Goal: Task Accomplishment & Management: Manage account settings

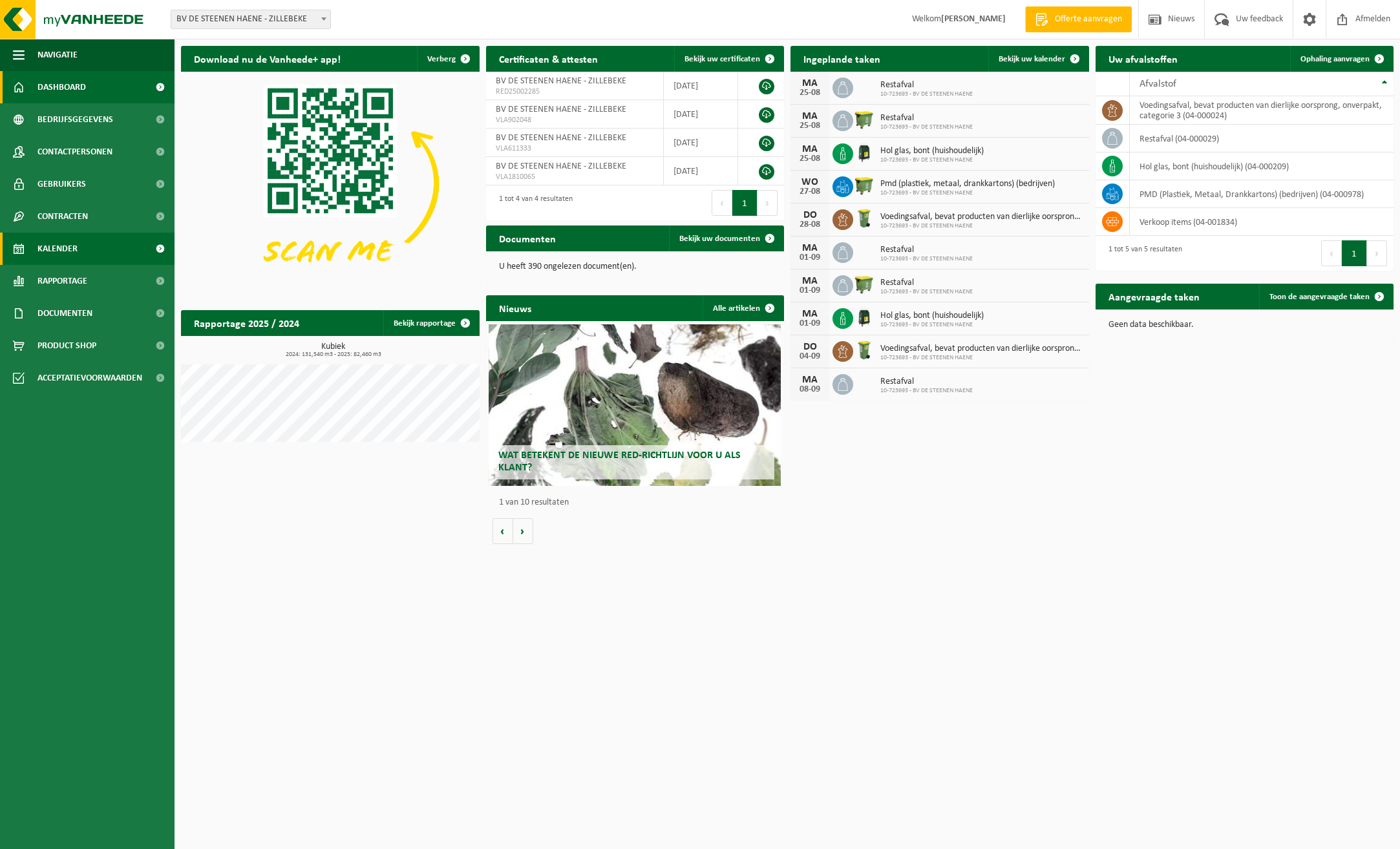
click at [99, 241] on link "Kalender" at bounding box center [87, 249] width 175 height 32
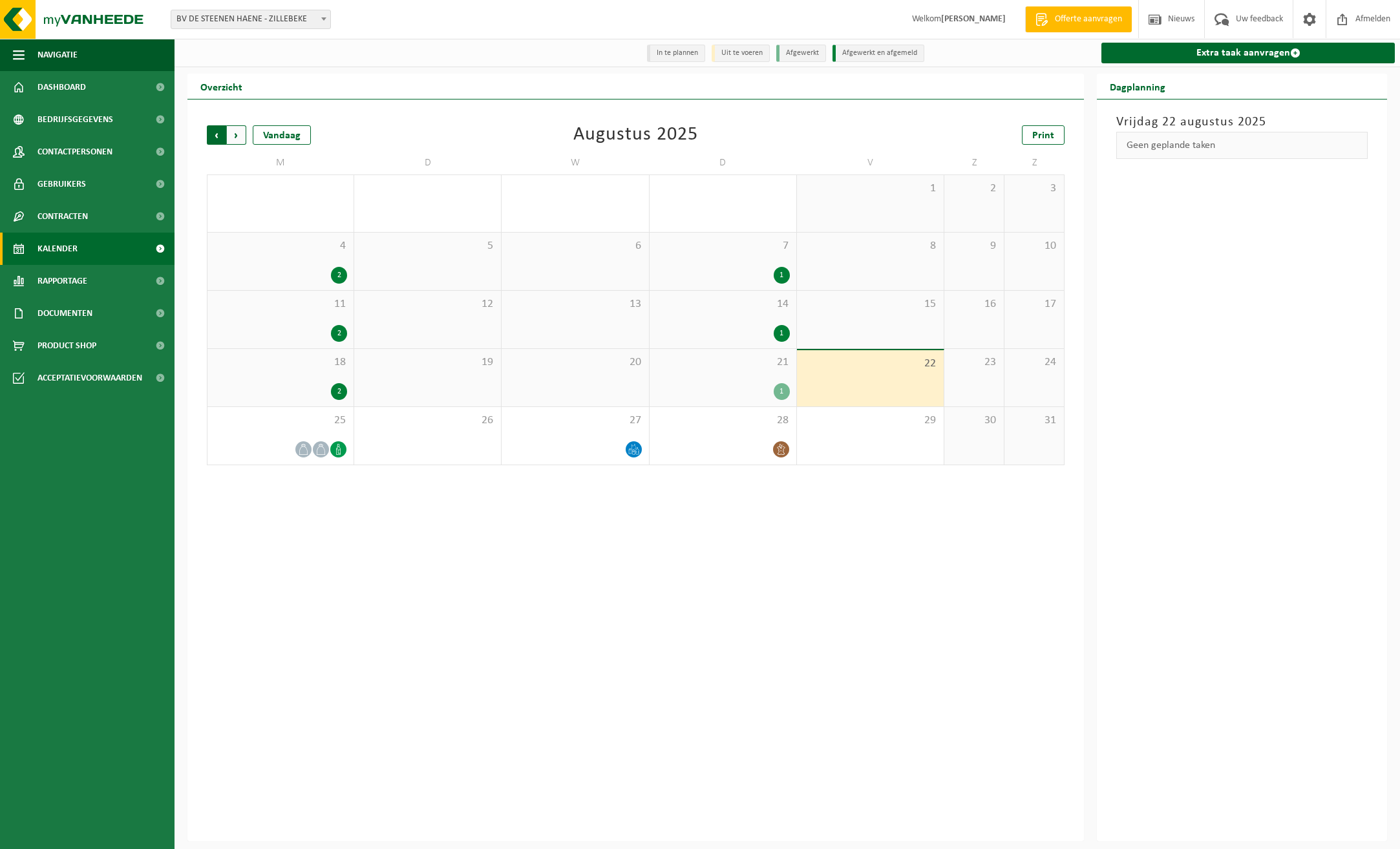
click at [237, 134] on span "Volgende" at bounding box center [236, 135] width 19 height 19
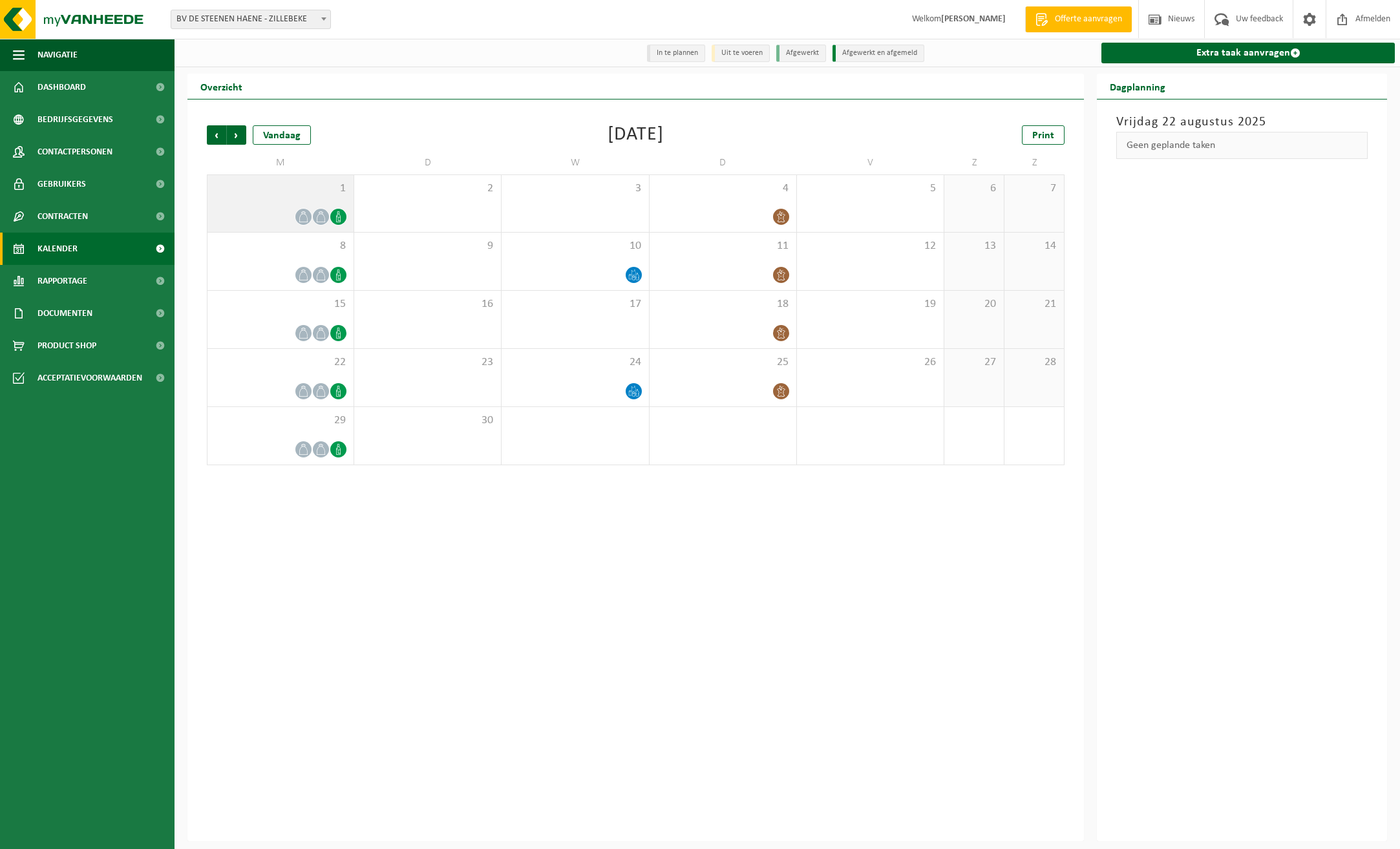
click at [334, 212] on span at bounding box center [338, 217] width 16 height 16
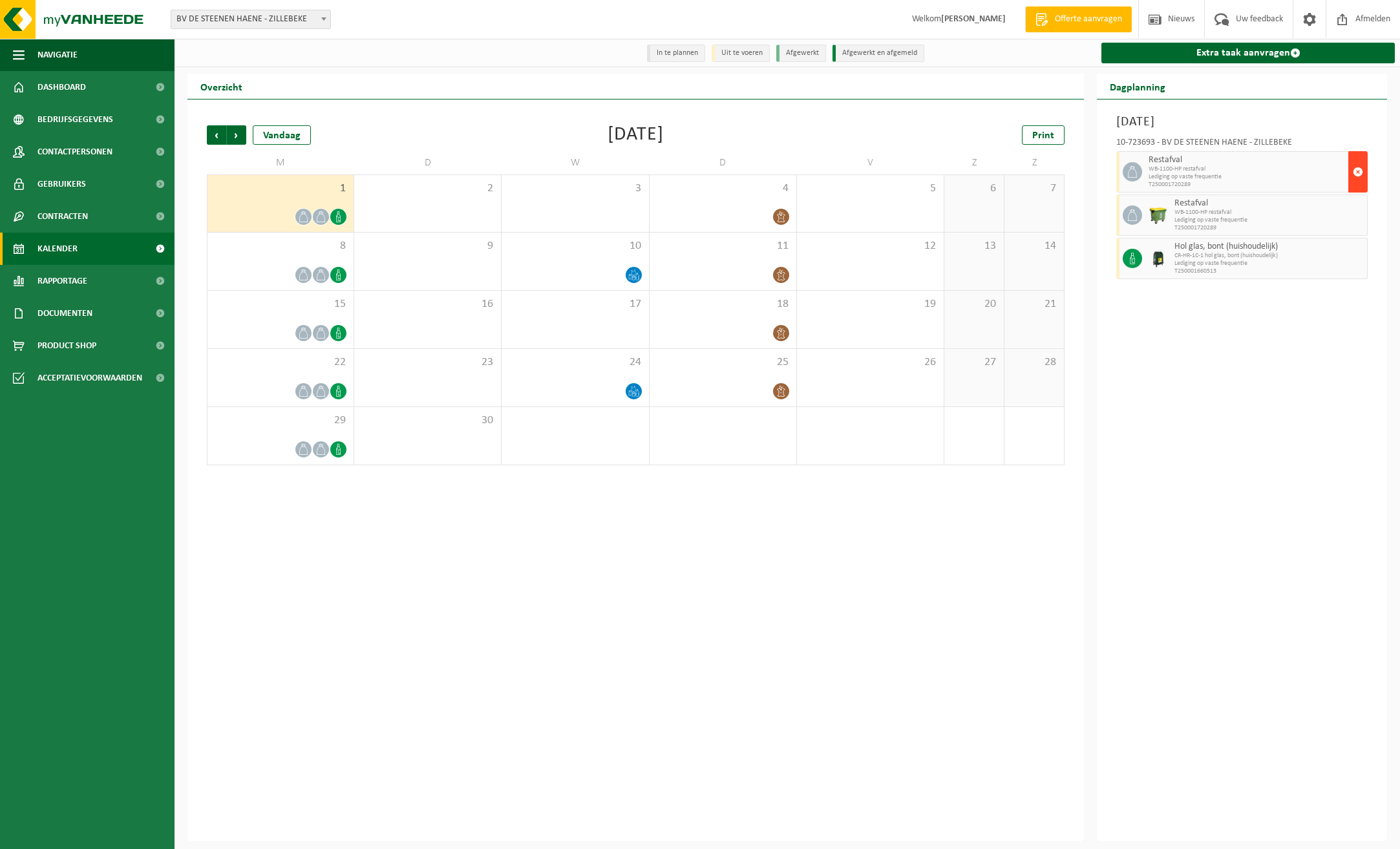
click at [1357, 172] on span "button" at bounding box center [1358, 172] width 11 height 26
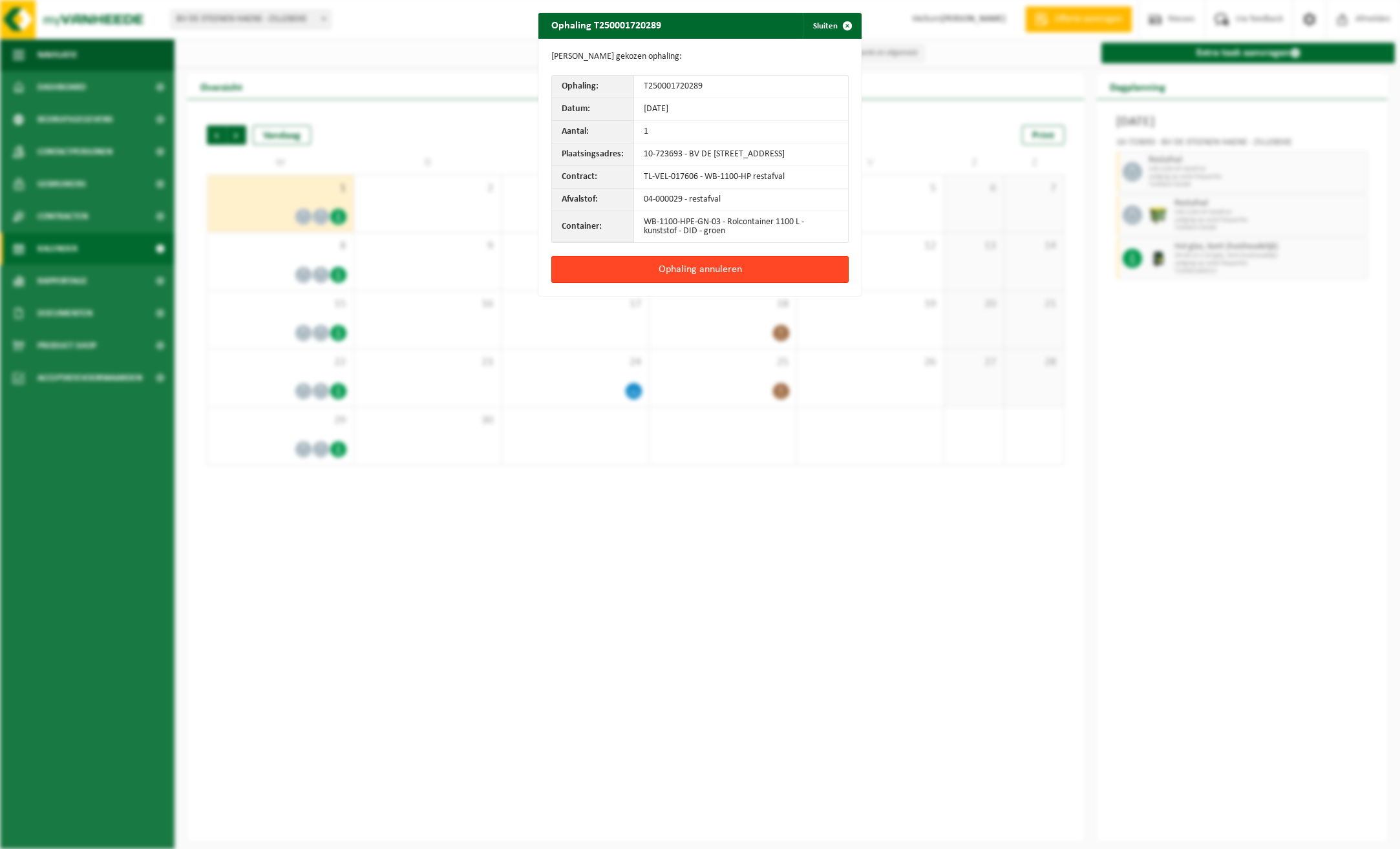
click at [676, 276] on button "Ophaling annuleren" at bounding box center [700, 269] width 297 height 27
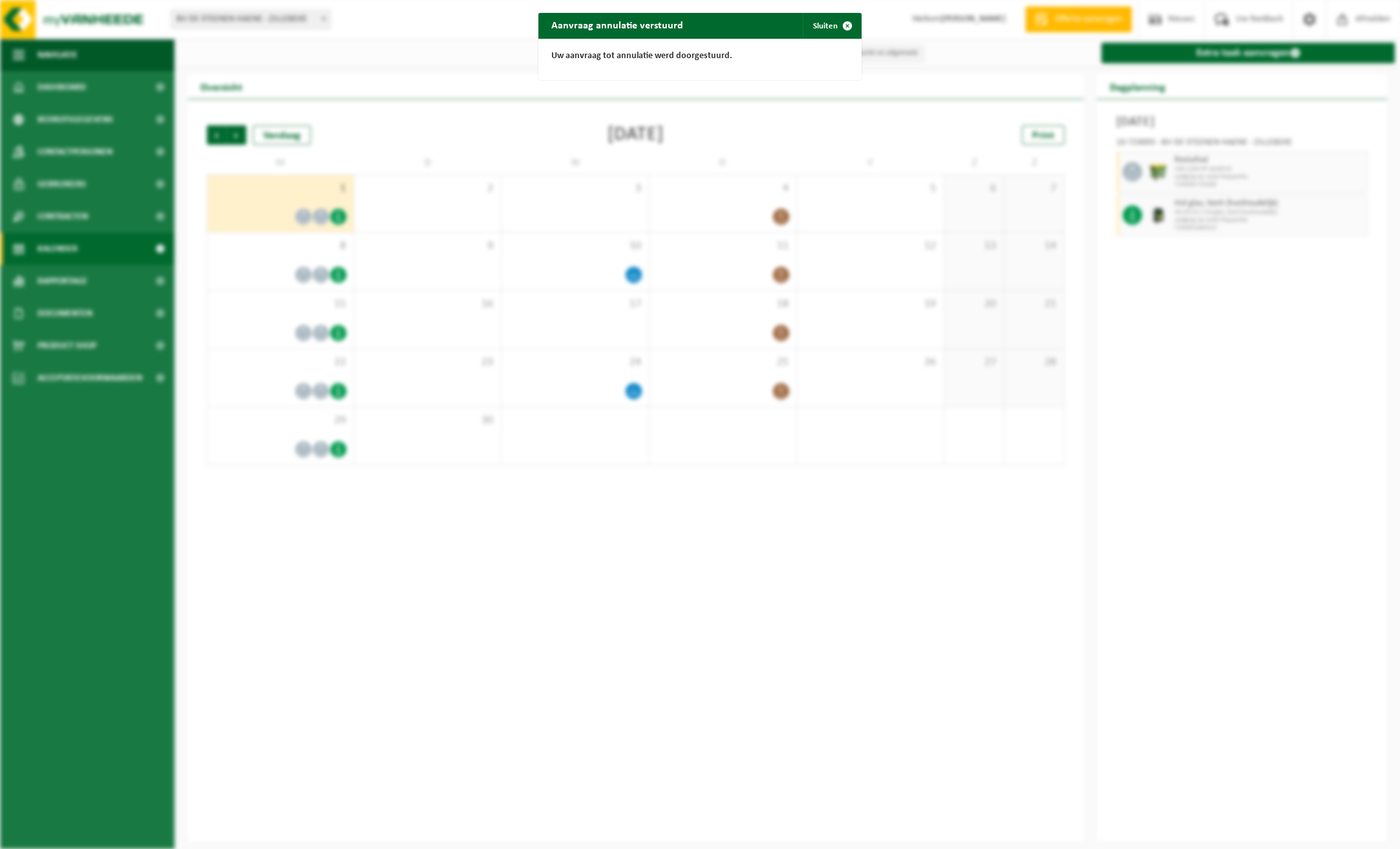
click at [1358, 171] on div "Aanvraag annulatie verstuurd Sluiten Uw aanvraag tot annulatie werd doorgestuur…" at bounding box center [700, 424] width 1400 height 849
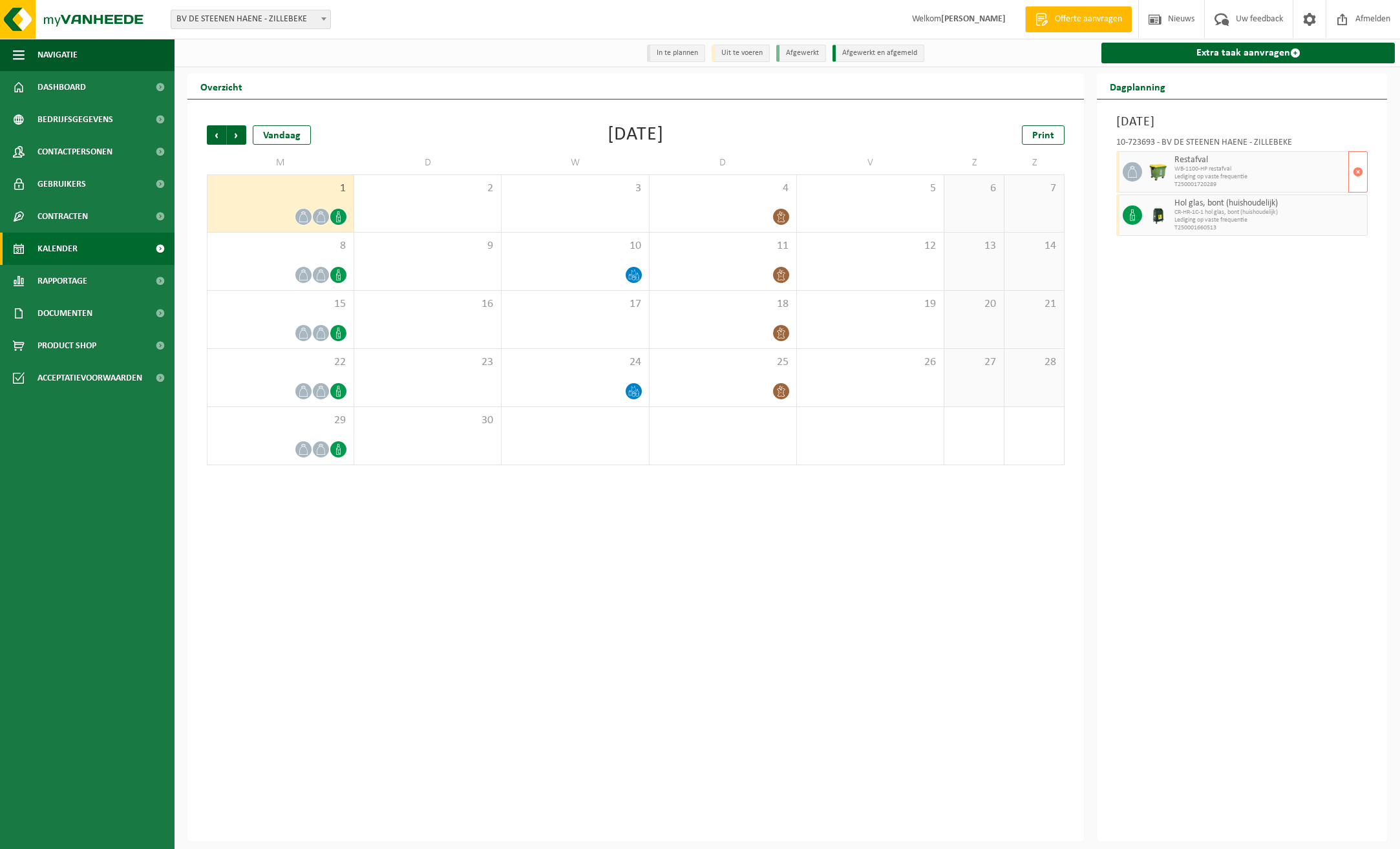
click at [1358, 171] on span "button" at bounding box center [1358, 172] width 11 height 26
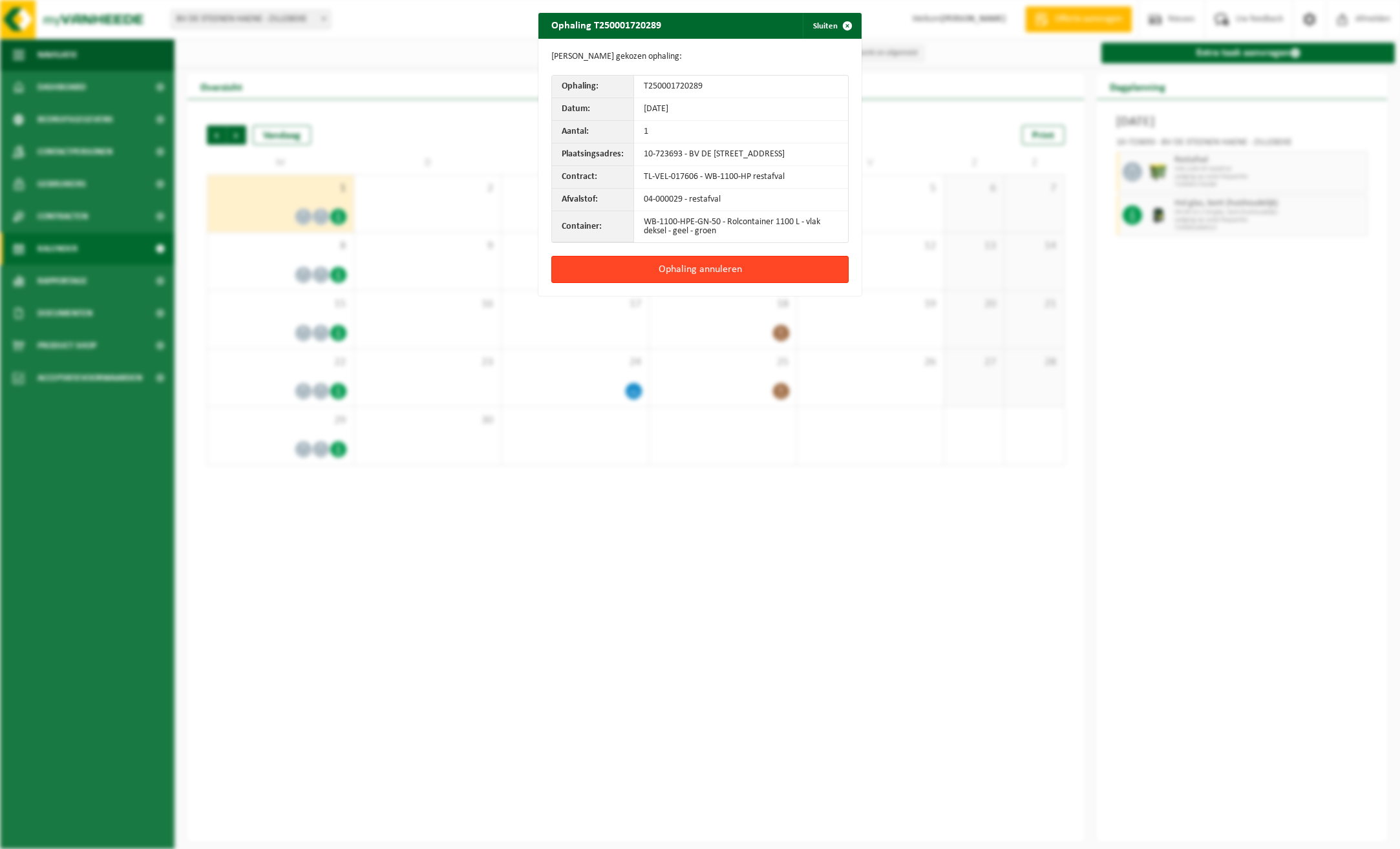
click at [742, 271] on button "Ophaling annuleren" at bounding box center [700, 269] width 297 height 27
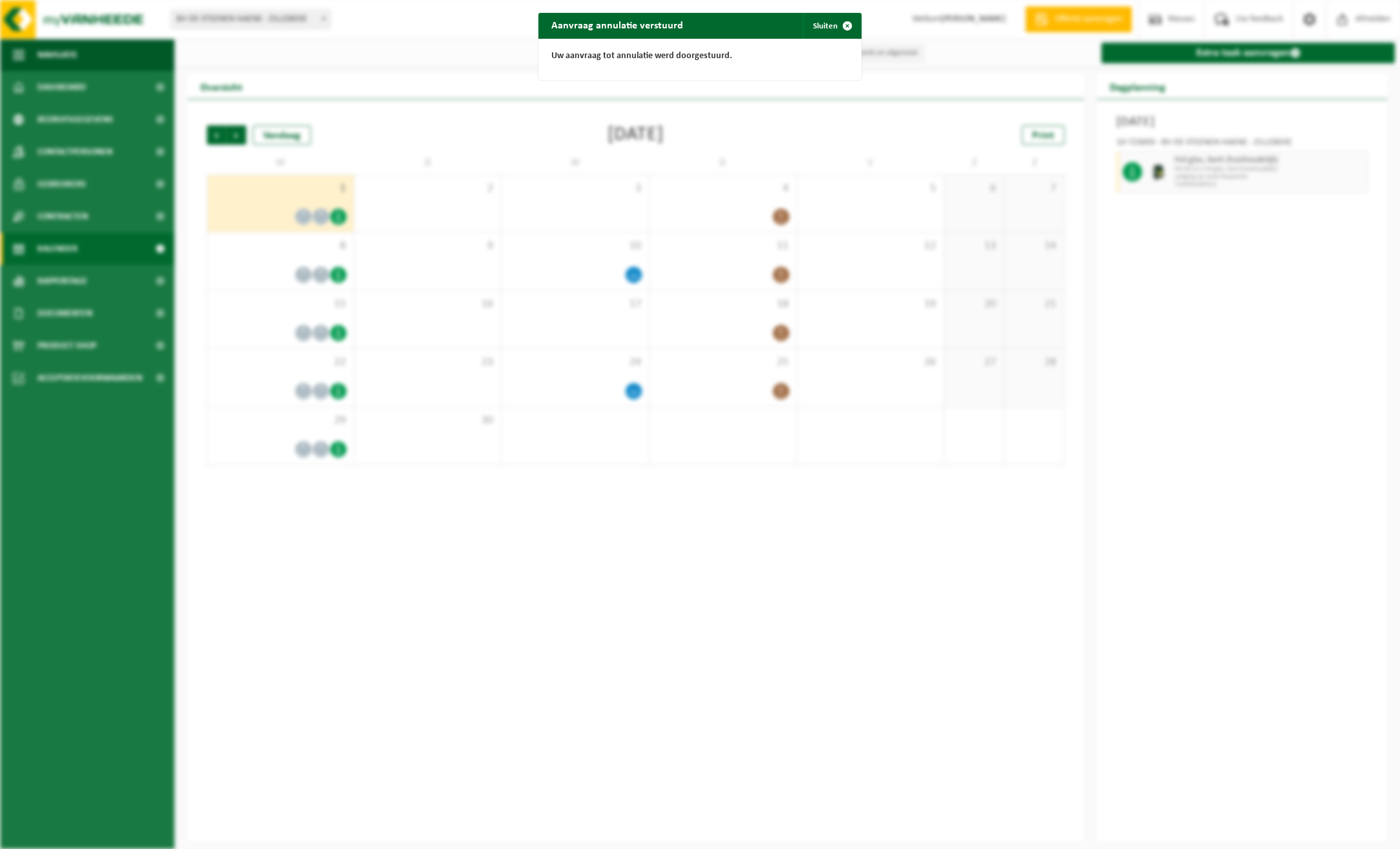
click at [1332, 170] on div "Aanvraag annulatie verstuurd Sluiten Uw aanvraag tot annulatie werd doorgestuur…" at bounding box center [700, 424] width 1400 height 849
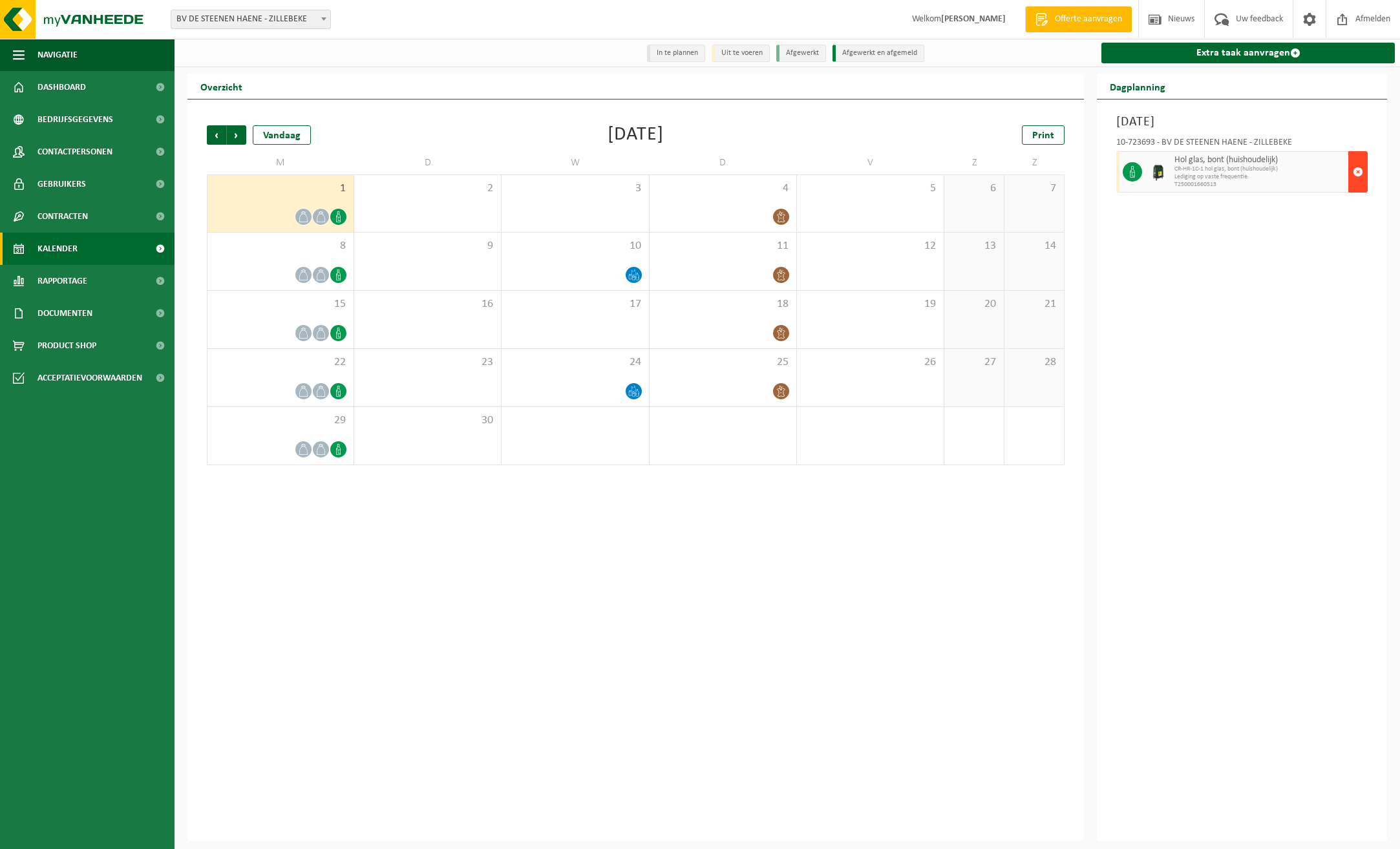
click at [1357, 174] on span "button" at bounding box center [1358, 172] width 11 height 26
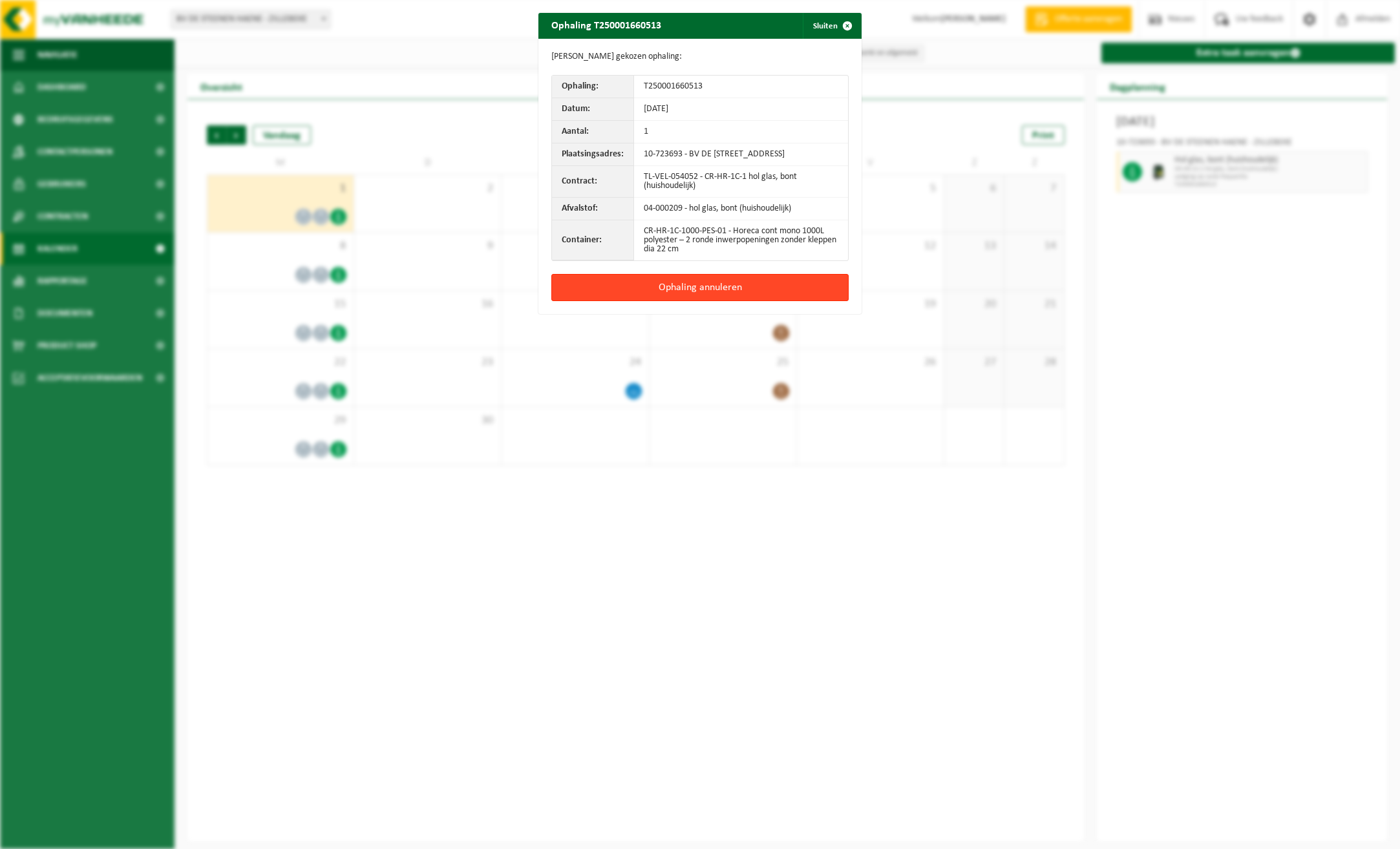
click at [743, 301] on button "Ophaling annuleren" at bounding box center [700, 288] width 297 height 27
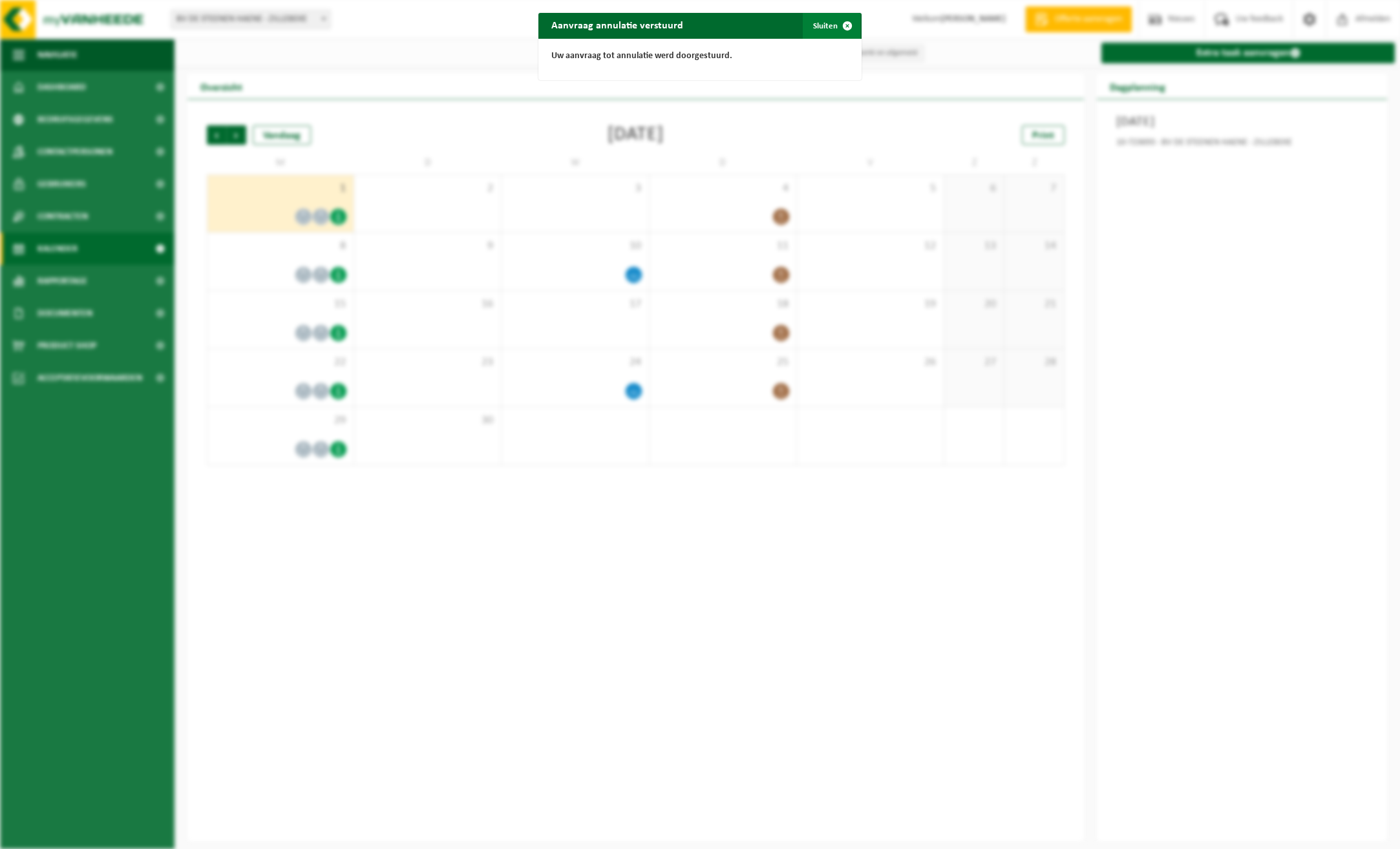
click at [841, 26] on span "button" at bounding box center [847, 26] width 26 height 26
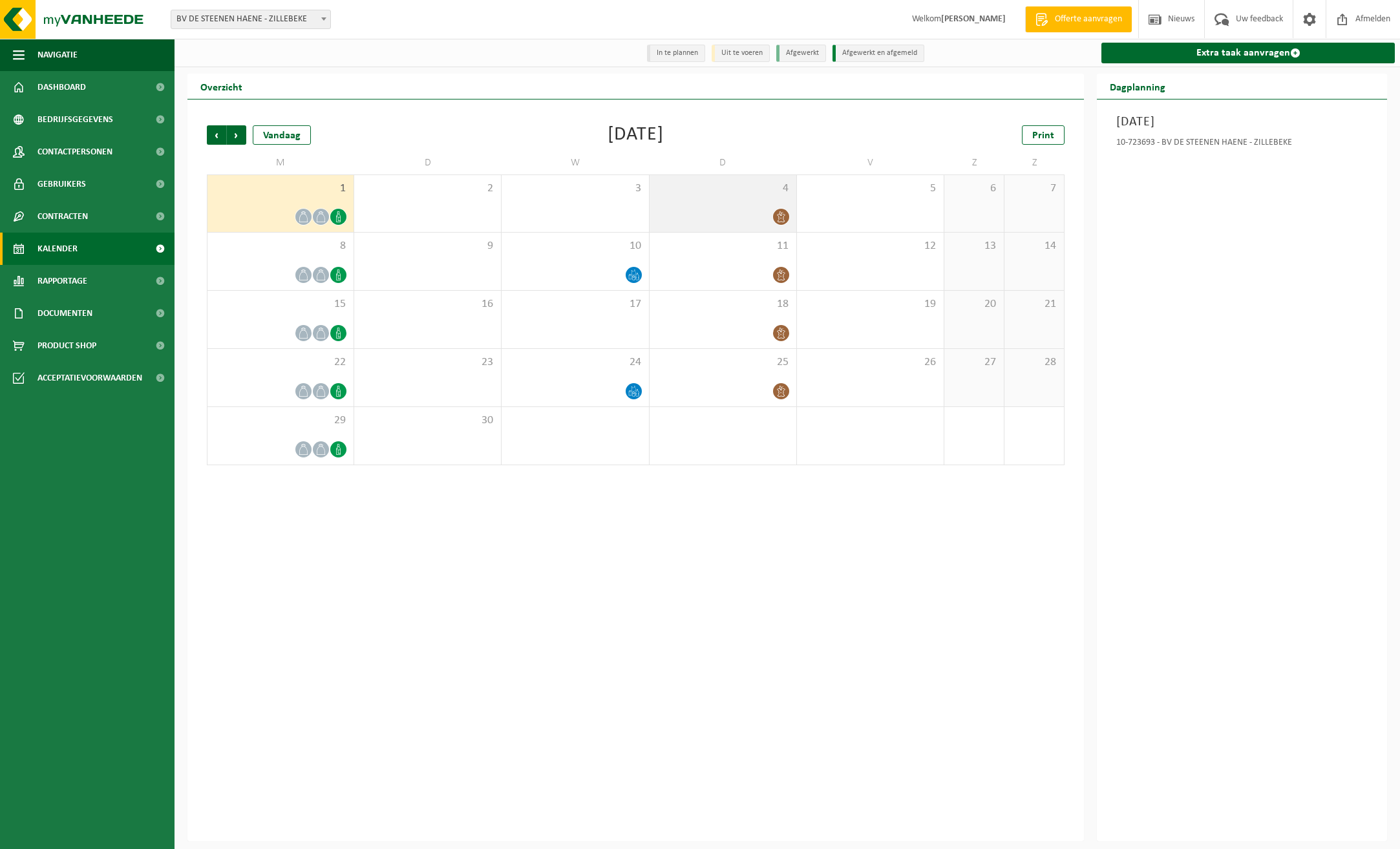
click at [781, 212] on icon at bounding box center [781, 217] width 11 height 11
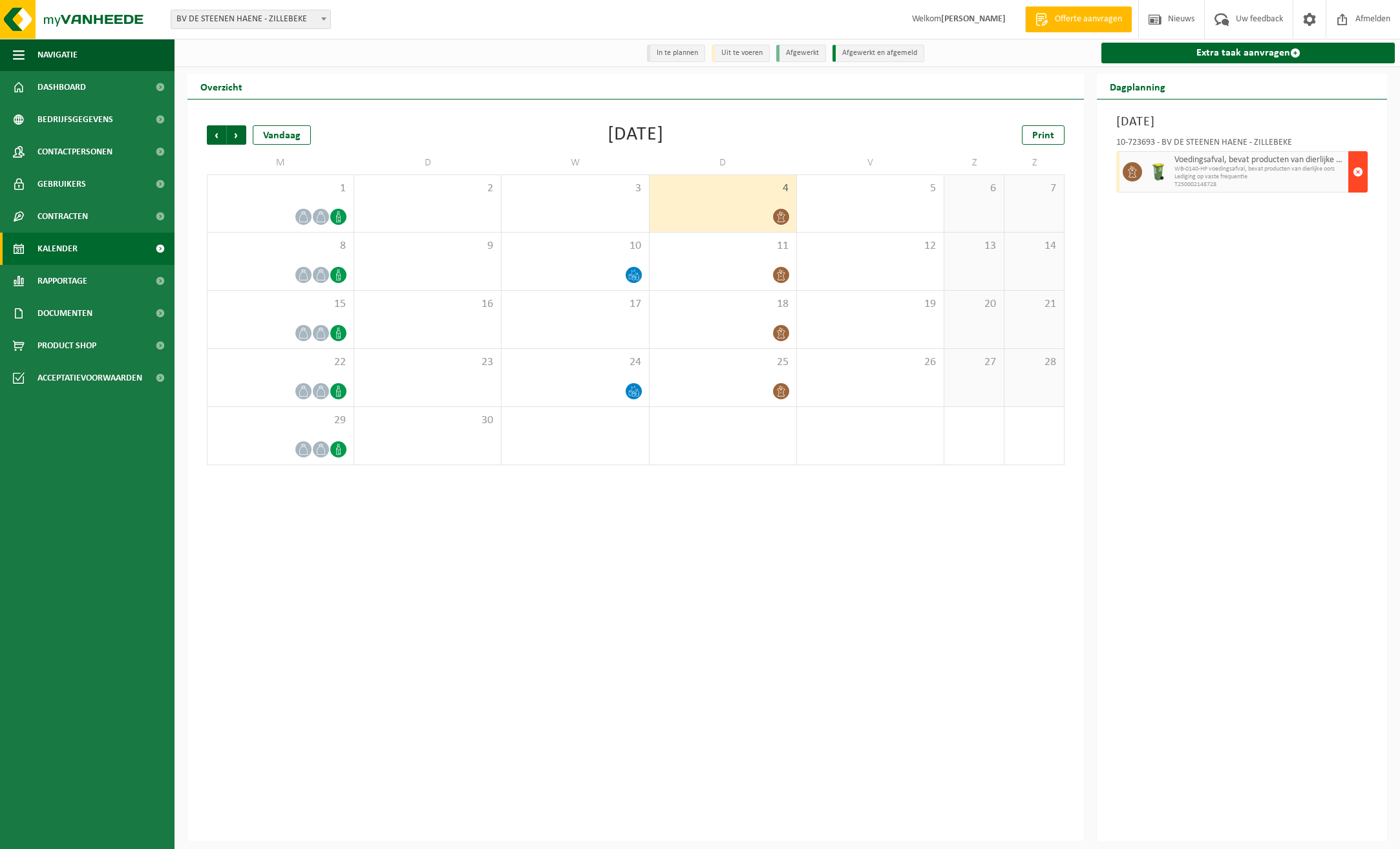
click at [1360, 174] on span "button" at bounding box center [1358, 172] width 11 height 26
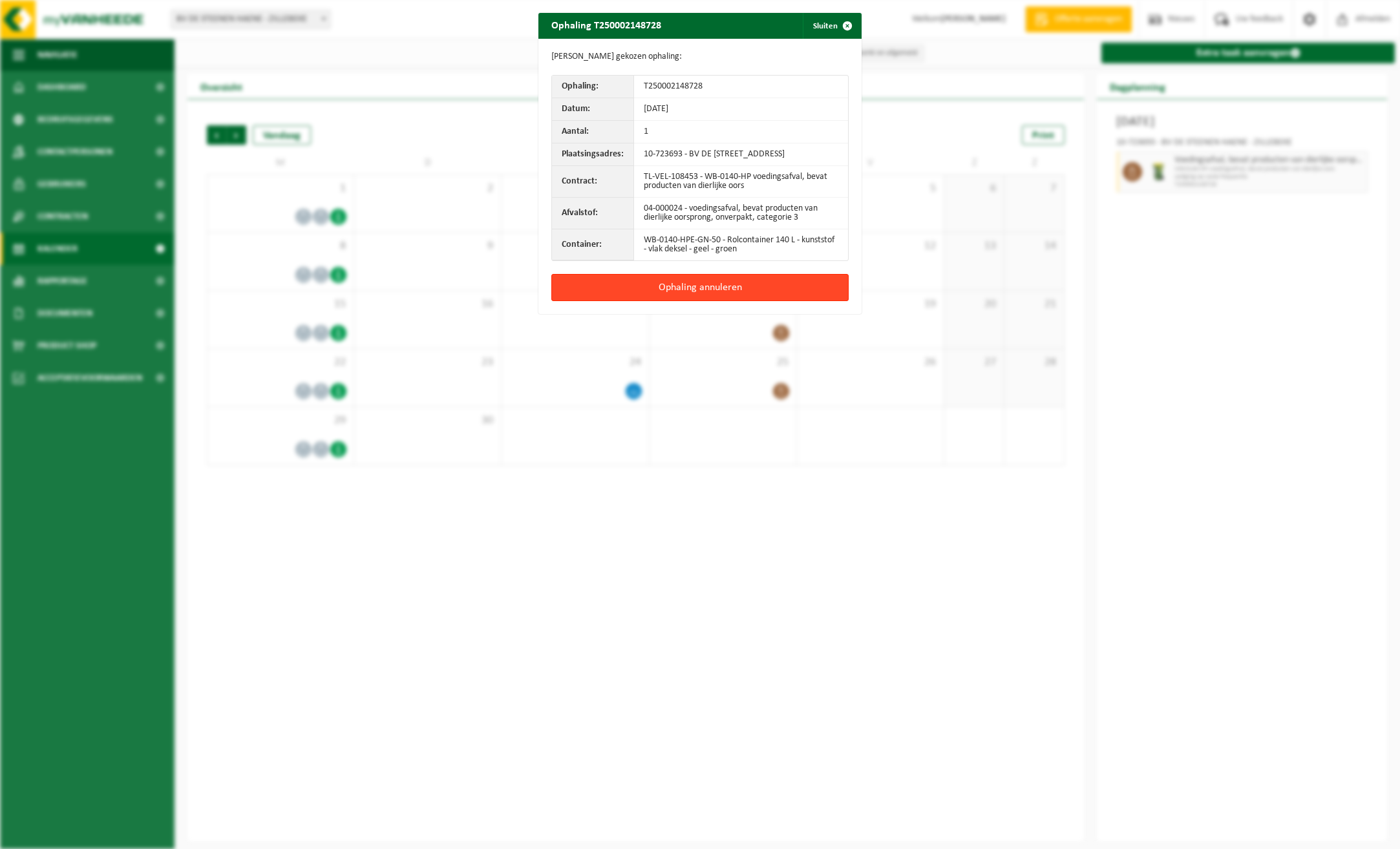
click at [694, 297] on button "Ophaling annuleren" at bounding box center [700, 288] width 297 height 27
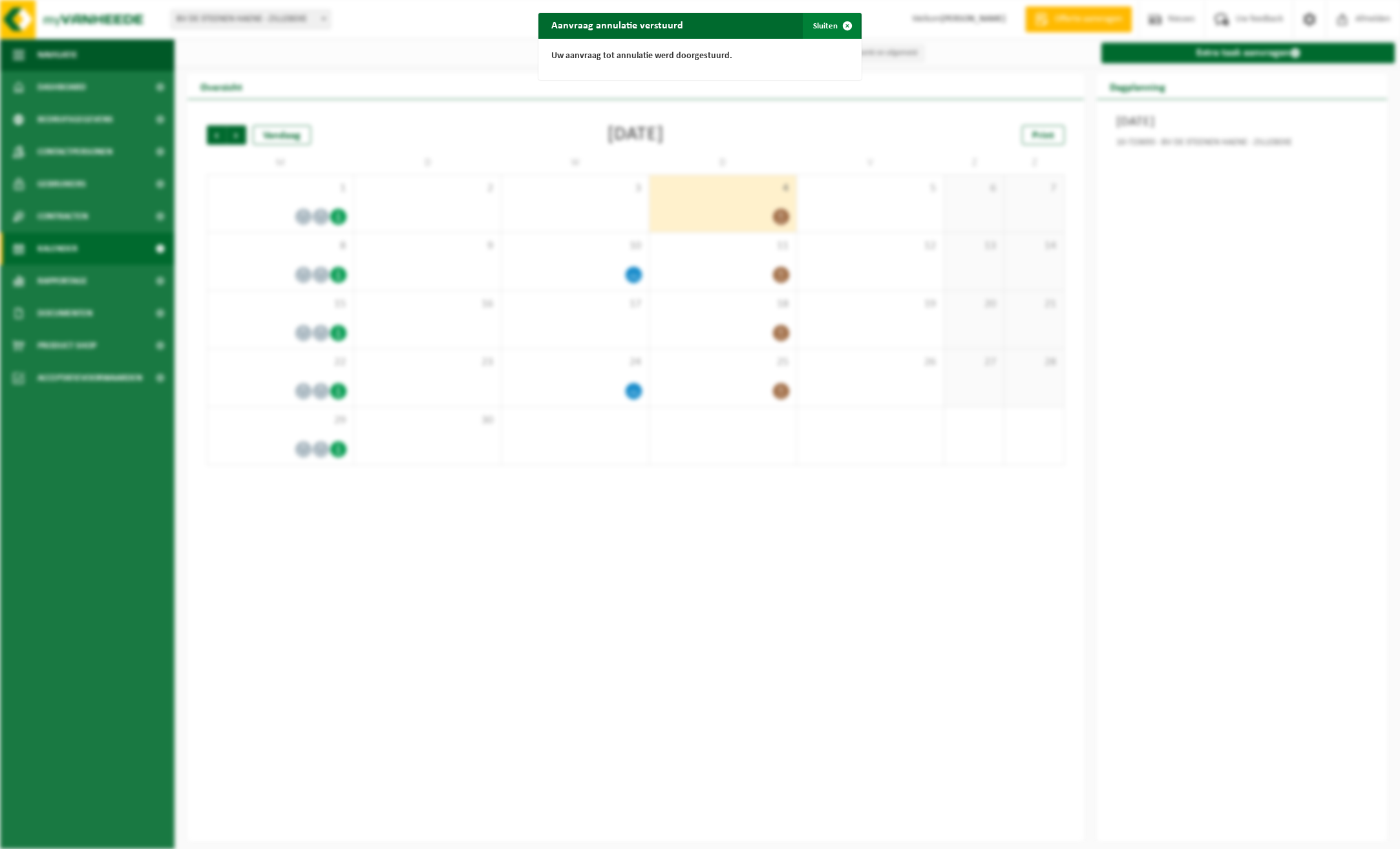
click at [843, 21] on span "button" at bounding box center [847, 26] width 26 height 26
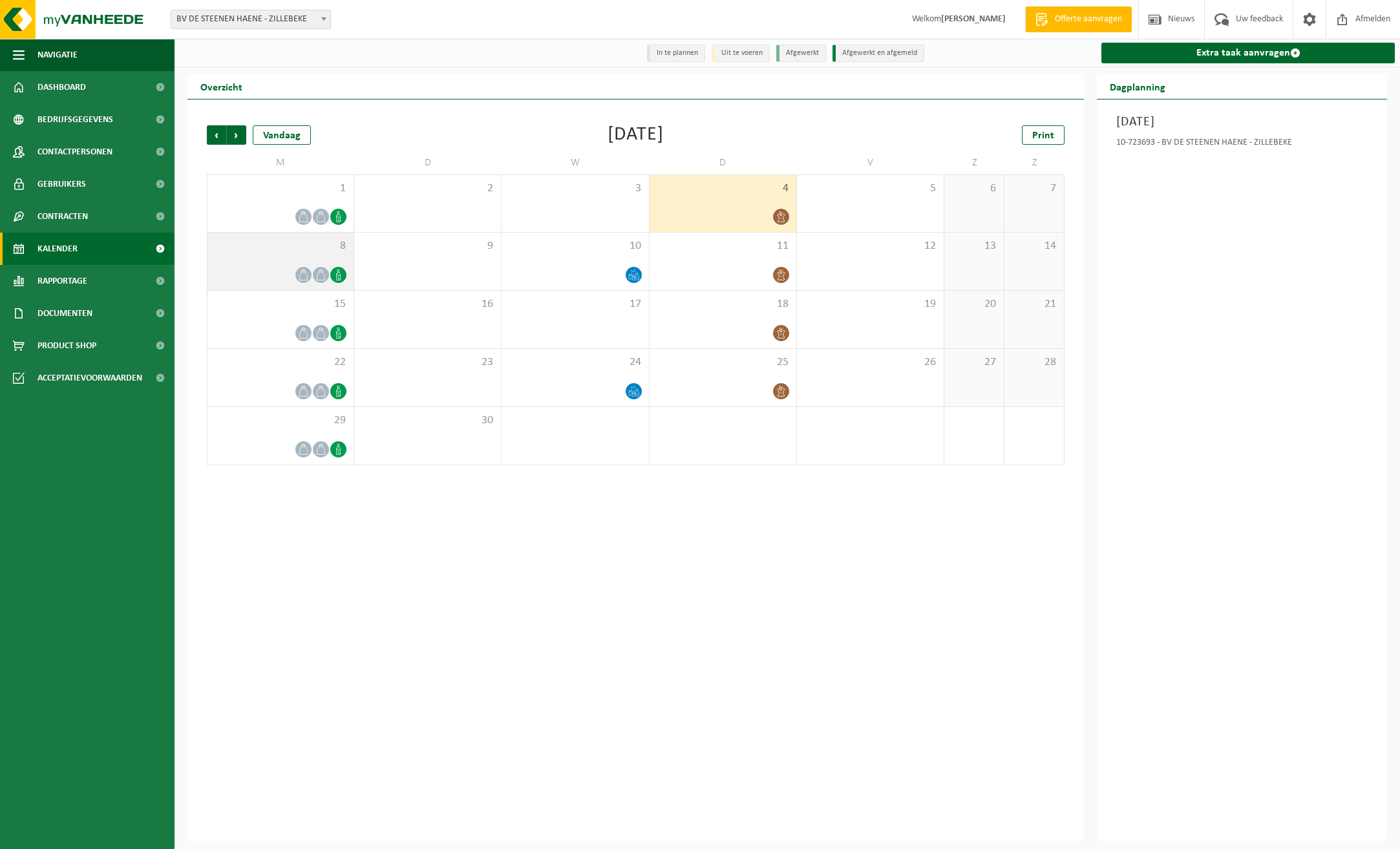
click at [334, 272] on icon at bounding box center [338, 274] width 11 height 11
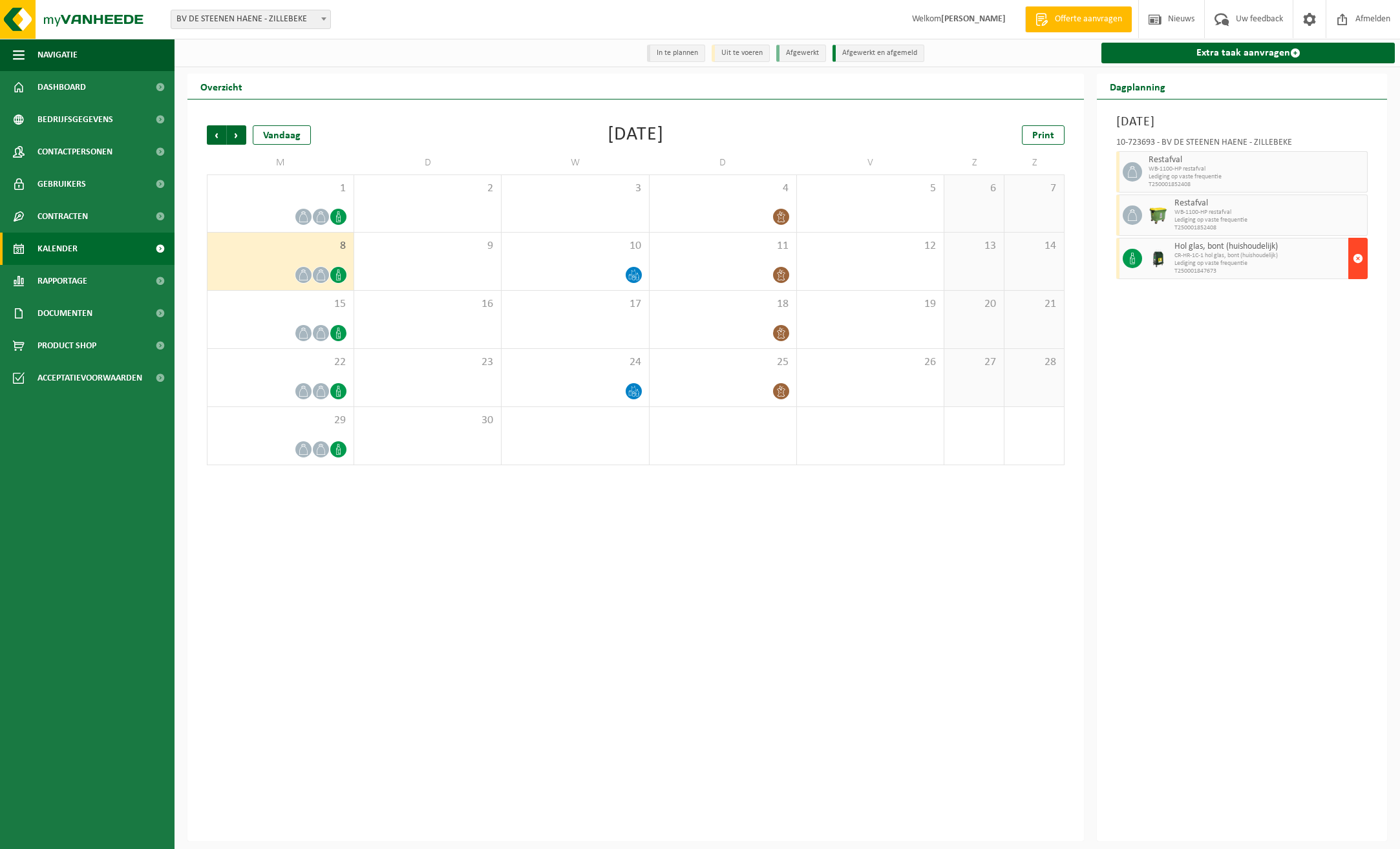
click at [1358, 258] on span "button" at bounding box center [1358, 259] width 11 height 26
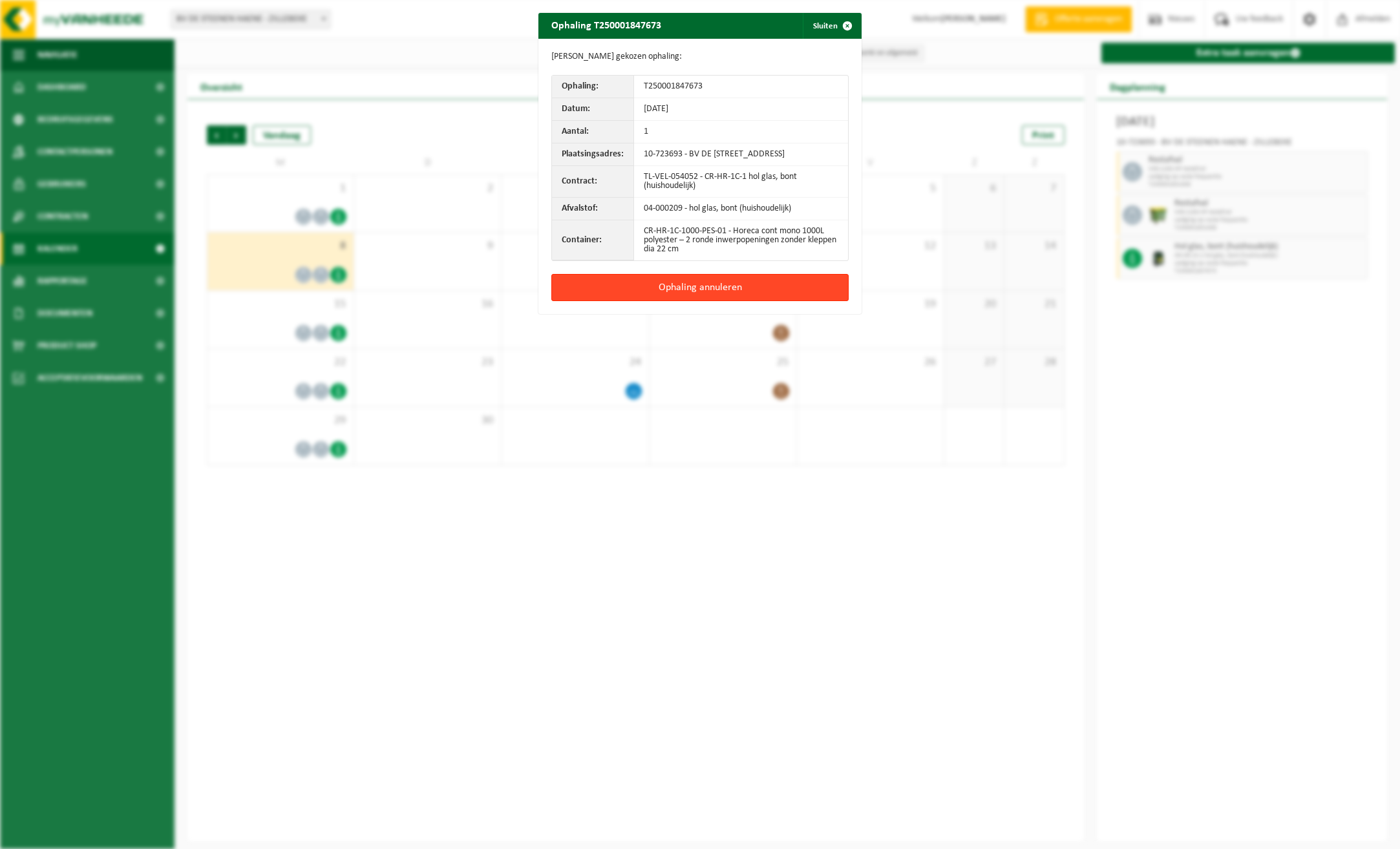
click at [688, 292] on button "Ophaling annuleren" at bounding box center [700, 288] width 297 height 27
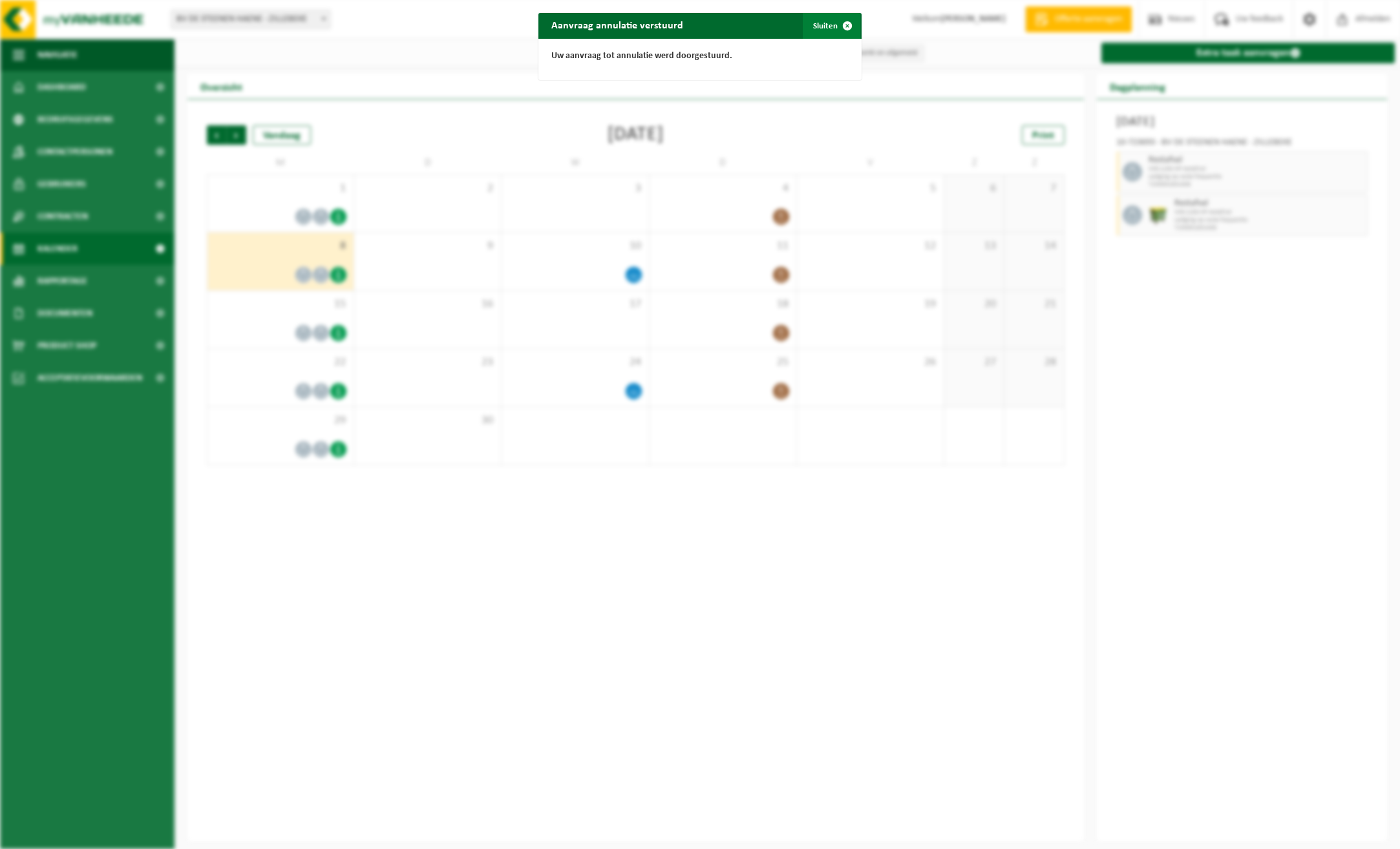
click at [844, 22] on span "button" at bounding box center [847, 26] width 26 height 26
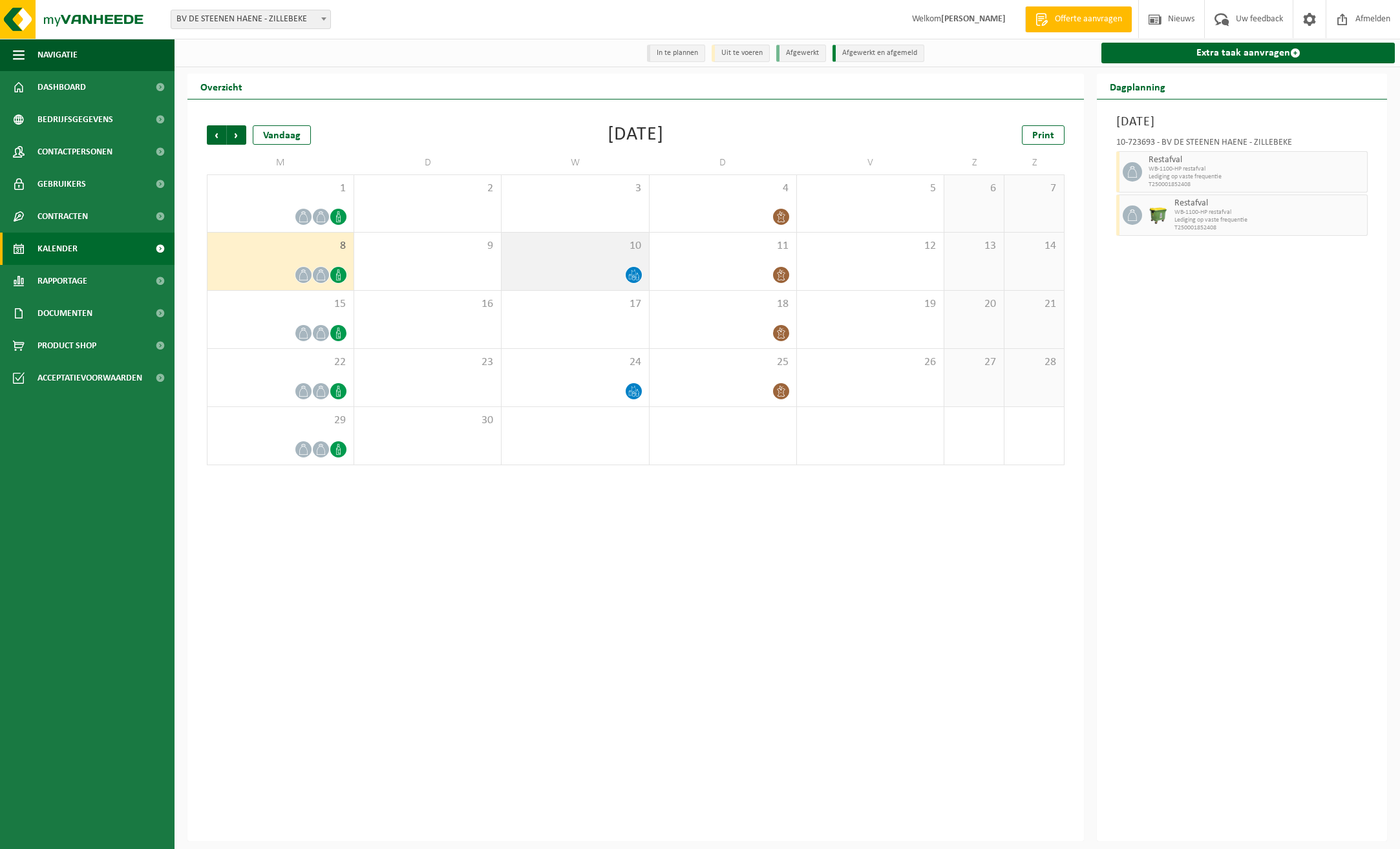
click at [634, 270] on icon at bounding box center [633, 274] width 11 height 11
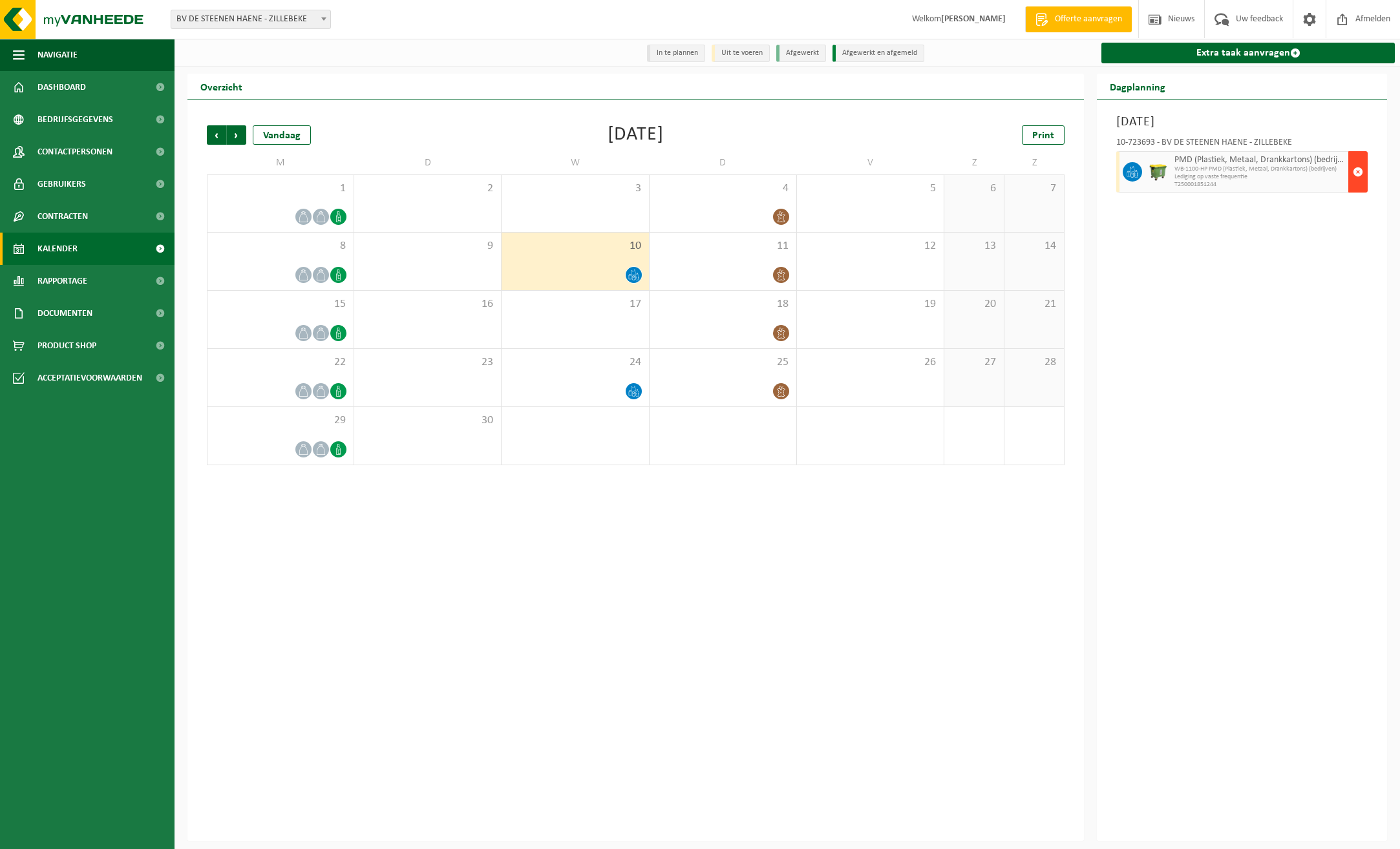
click at [1357, 171] on span "button" at bounding box center [1358, 172] width 11 height 26
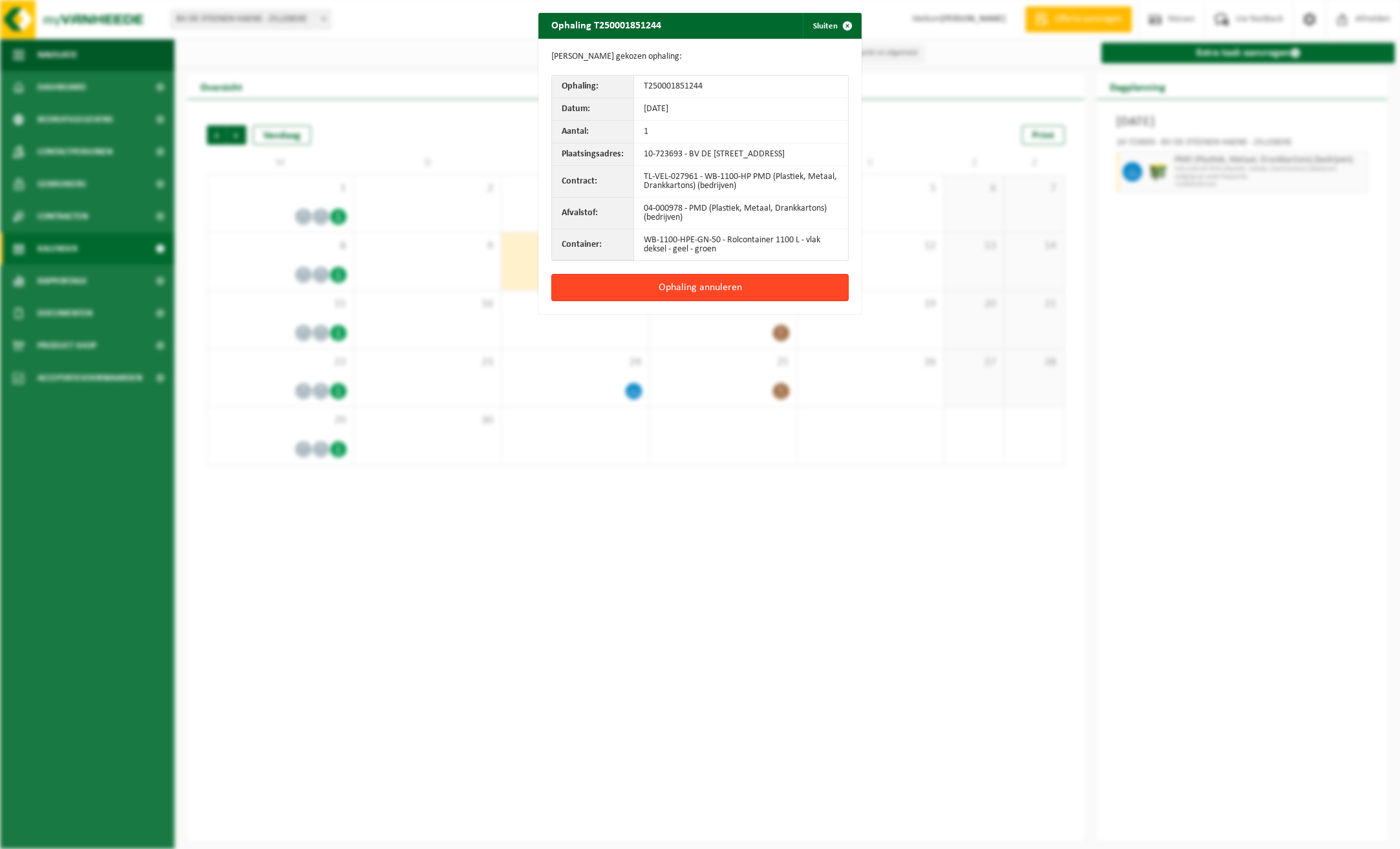
click at [693, 293] on button "Ophaling annuleren" at bounding box center [700, 288] width 297 height 27
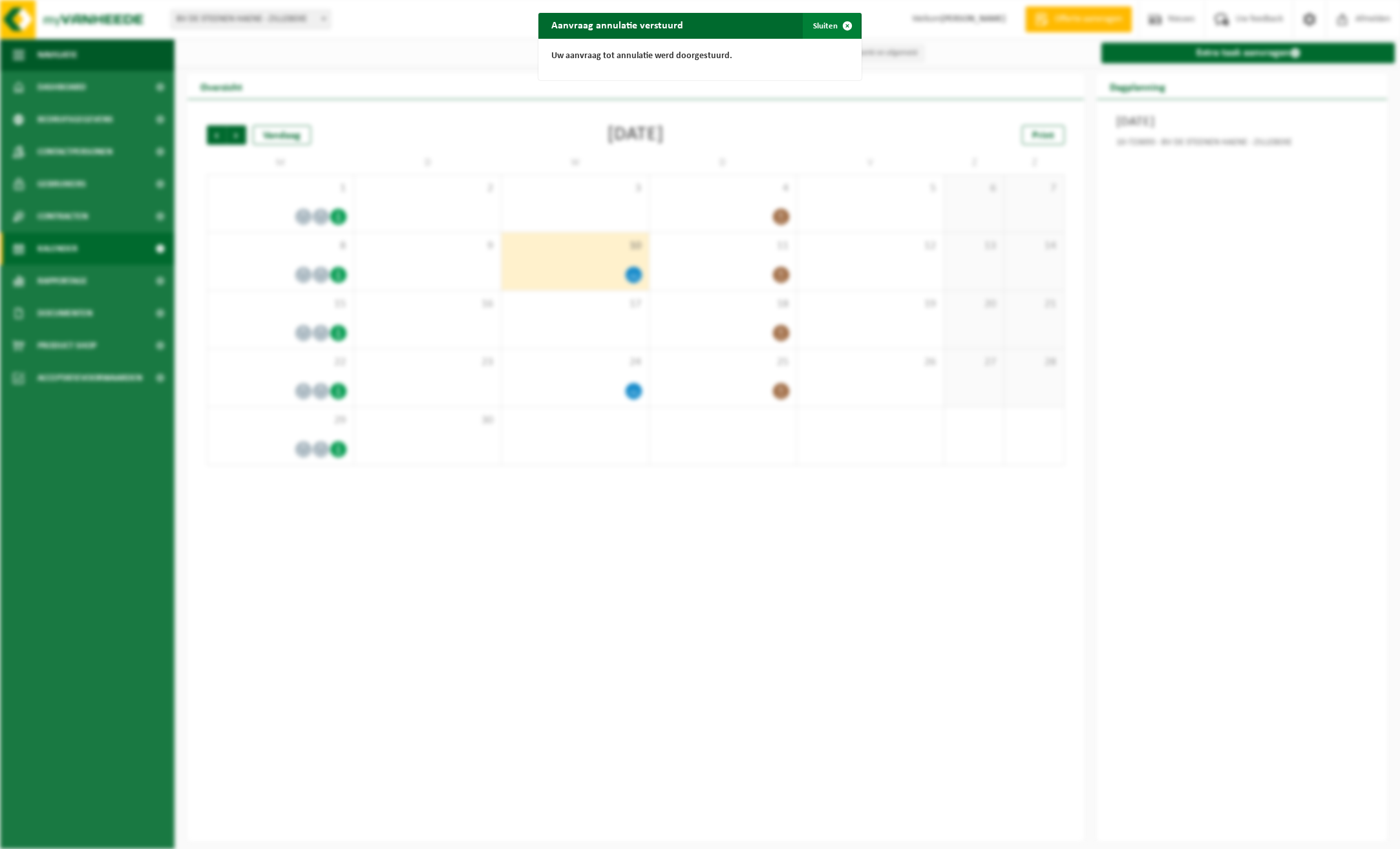
click at [846, 24] on span "button" at bounding box center [847, 26] width 26 height 26
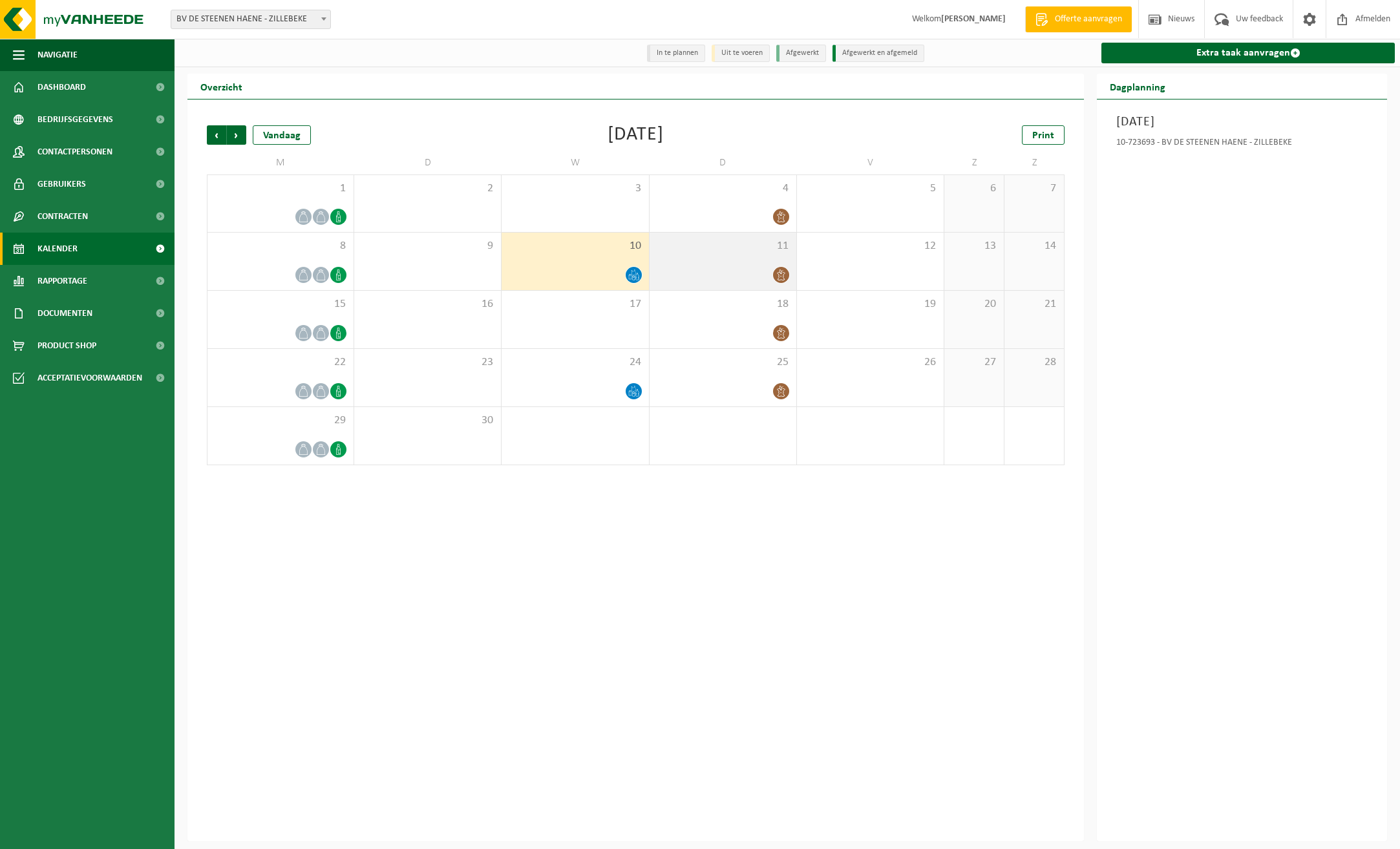
click at [778, 273] on icon at bounding box center [781, 274] width 11 height 11
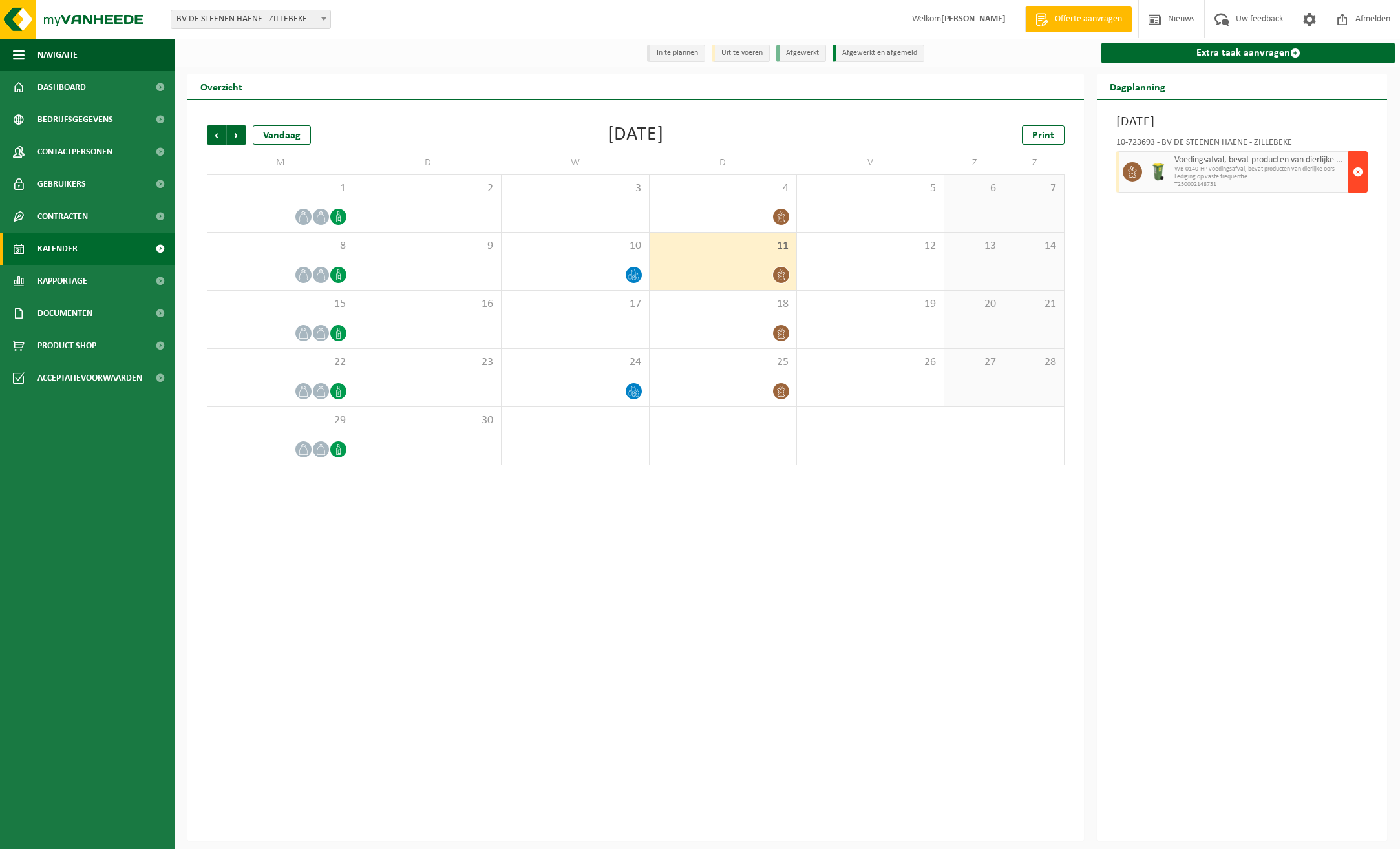
click at [1358, 174] on span "button" at bounding box center [1358, 172] width 11 height 26
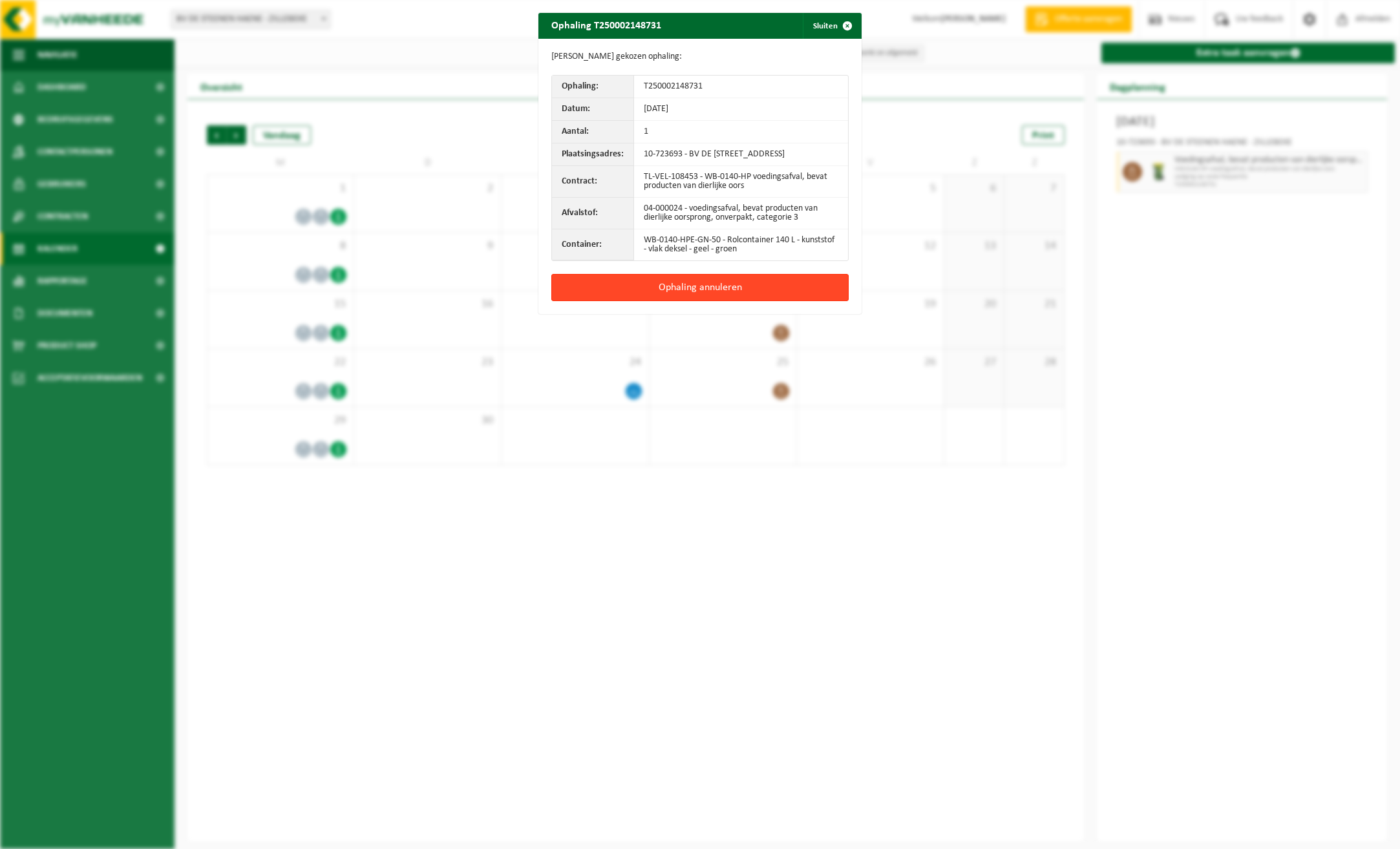
click at [689, 297] on button "Ophaling annuleren" at bounding box center [700, 288] width 297 height 27
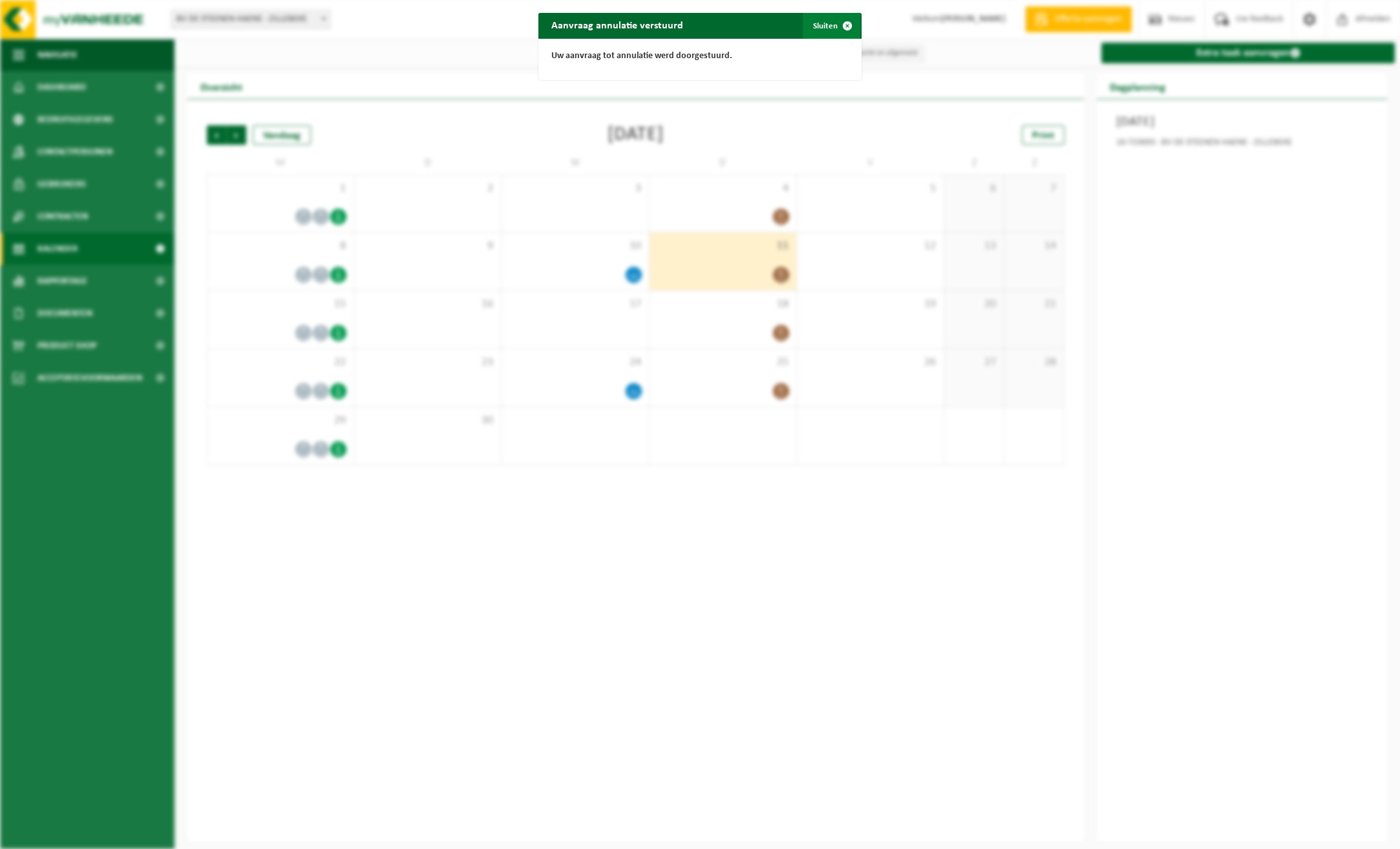
click at [844, 24] on span "button" at bounding box center [847, 26] width 26 height 26
